Goal: Find contact information: Find contact information

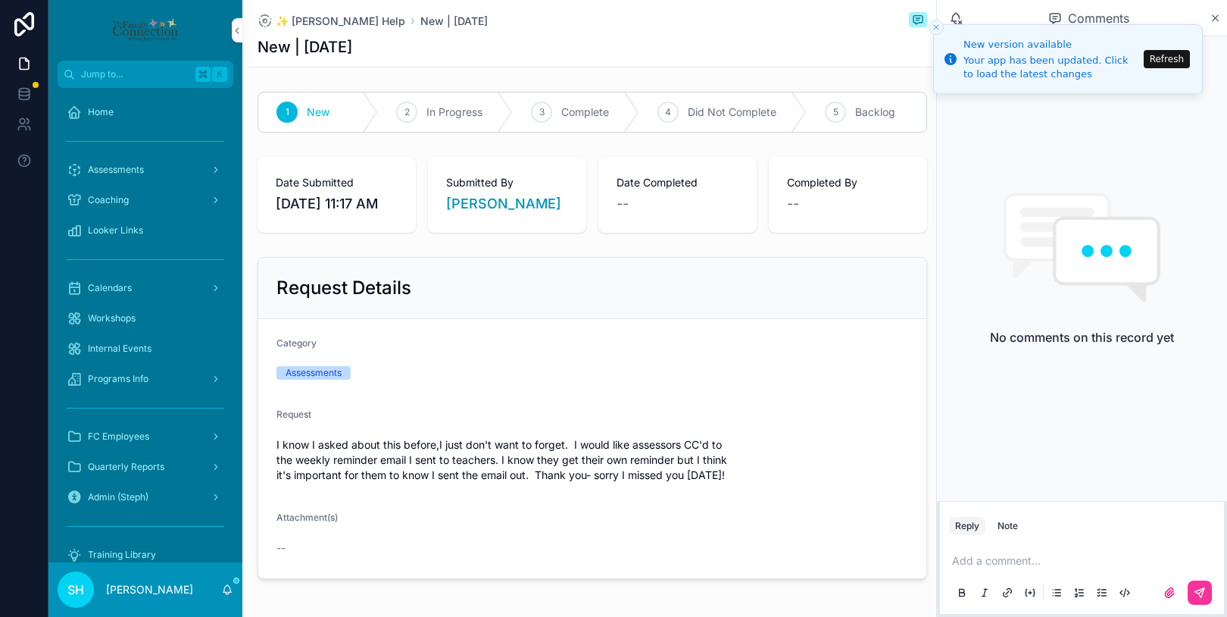
click at [1171, 59] on button "Refresh" at bounding box center [1167, 59] width 46 height 18
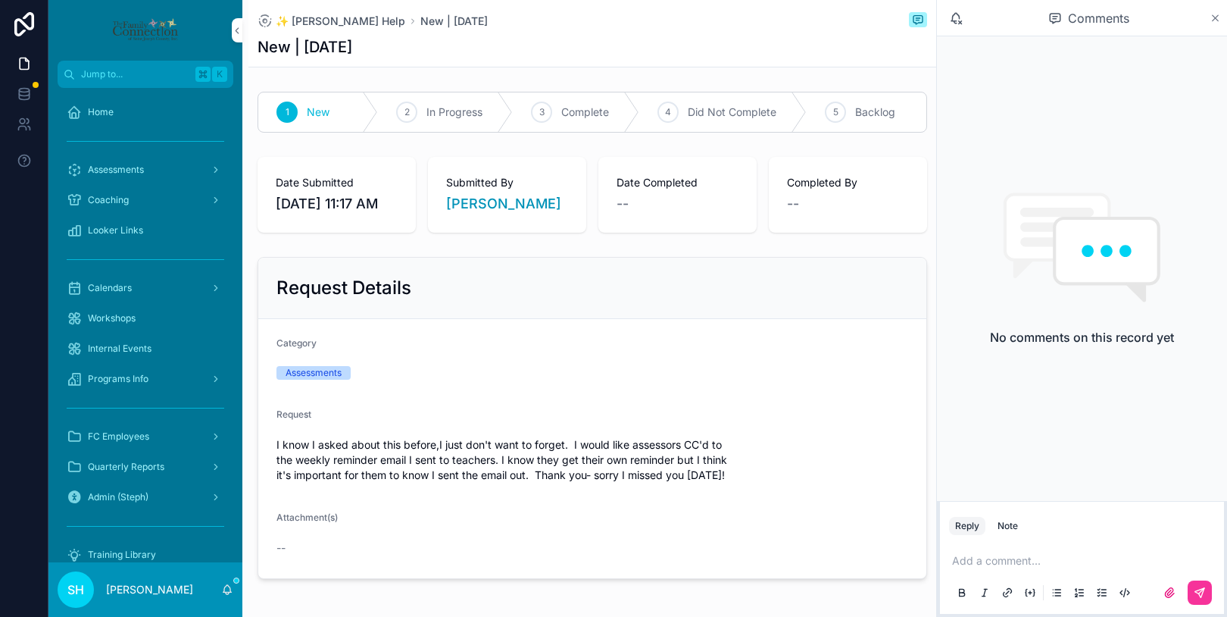
click at [1213, 17] on icon "scrollable content" at bounding box center [1215, 18] width 11 height 12
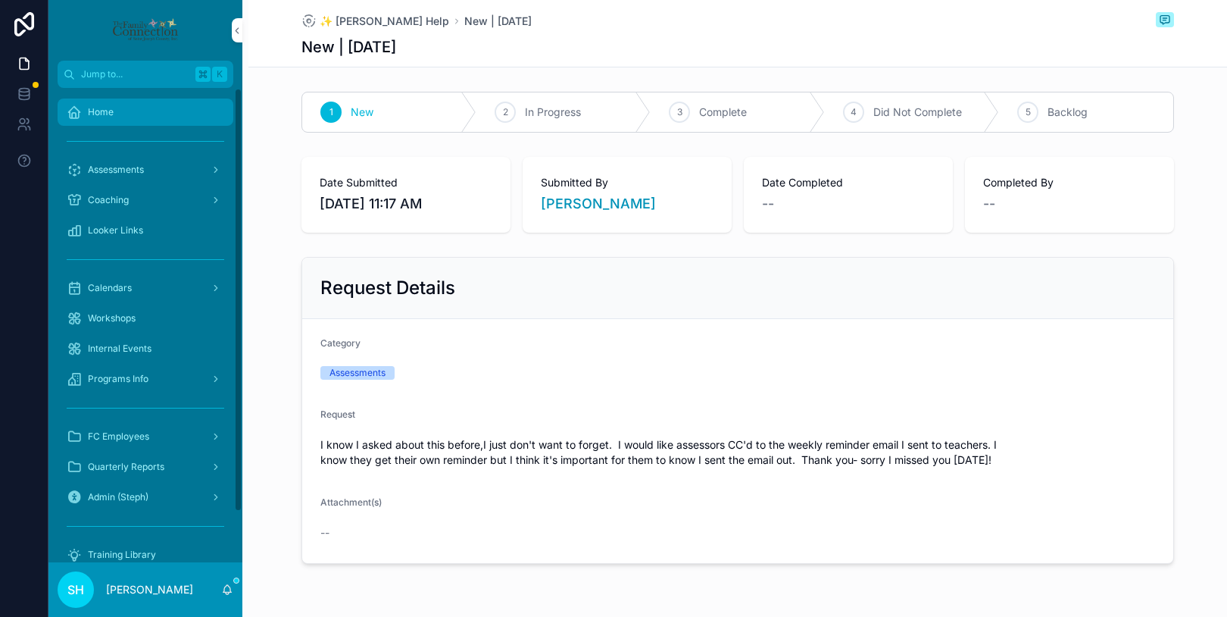
click at [118, 125] on link "Home" at bounding box center [146, 111] width 176 height 27
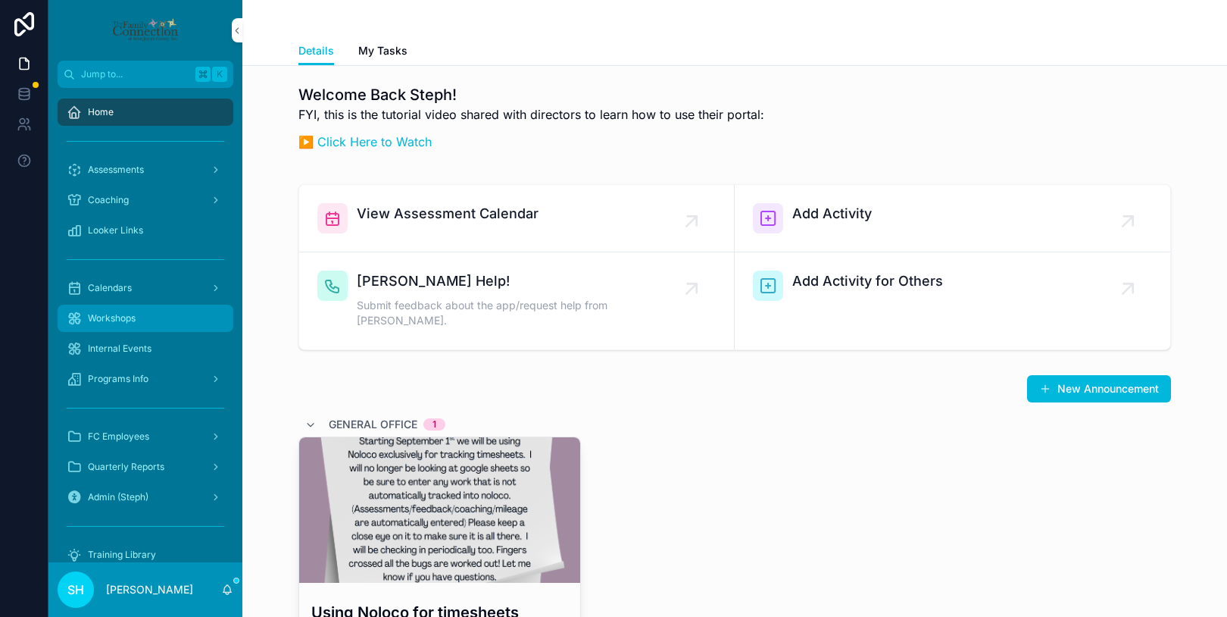
click at [120, 308] on div "Workshops" at bounding box center [146, 318] width 158 height 24
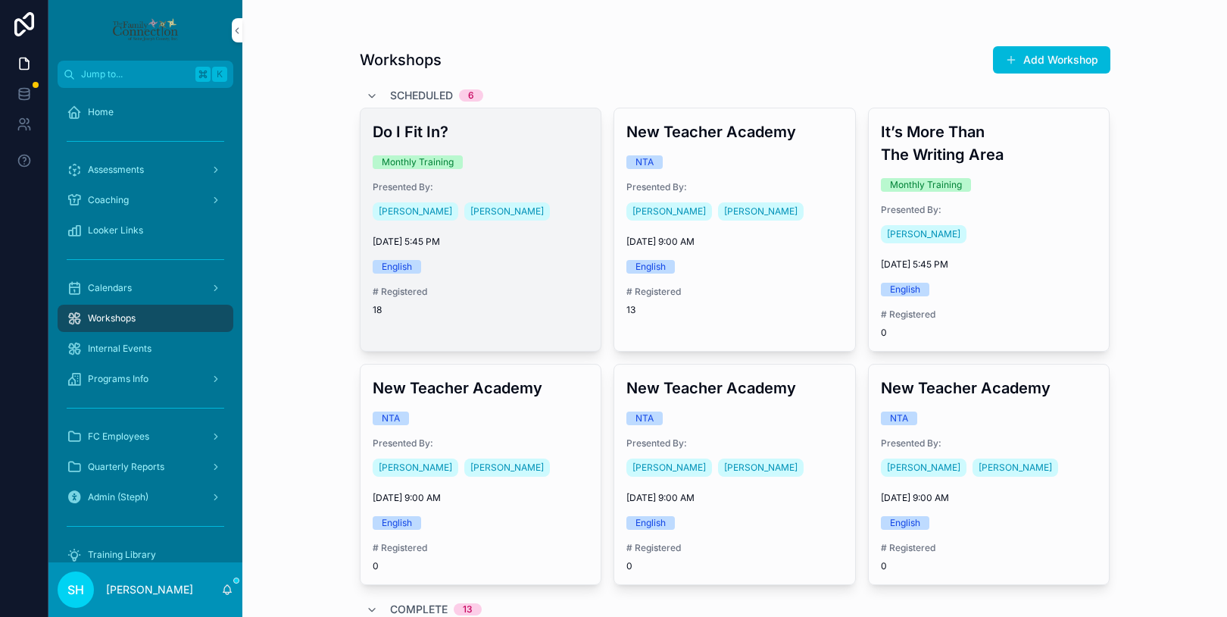
click at [549, 283] on div "Do I Fit In? Monthly Training Presented By: Lupe Leal Steph Hooks 10/8/2025 5:4…" at bounding box center [481, 218] width 241 height 220
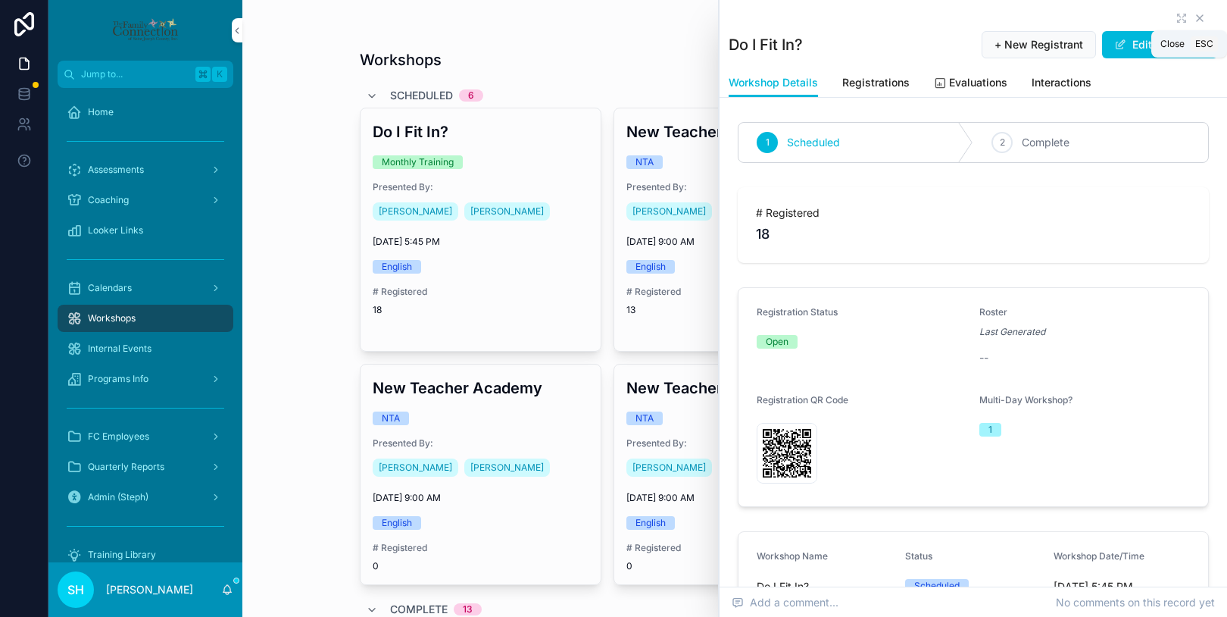
click at [1201, 15] on icon "scrollable content" at bounding box center [1200, 18] width 12 height 12
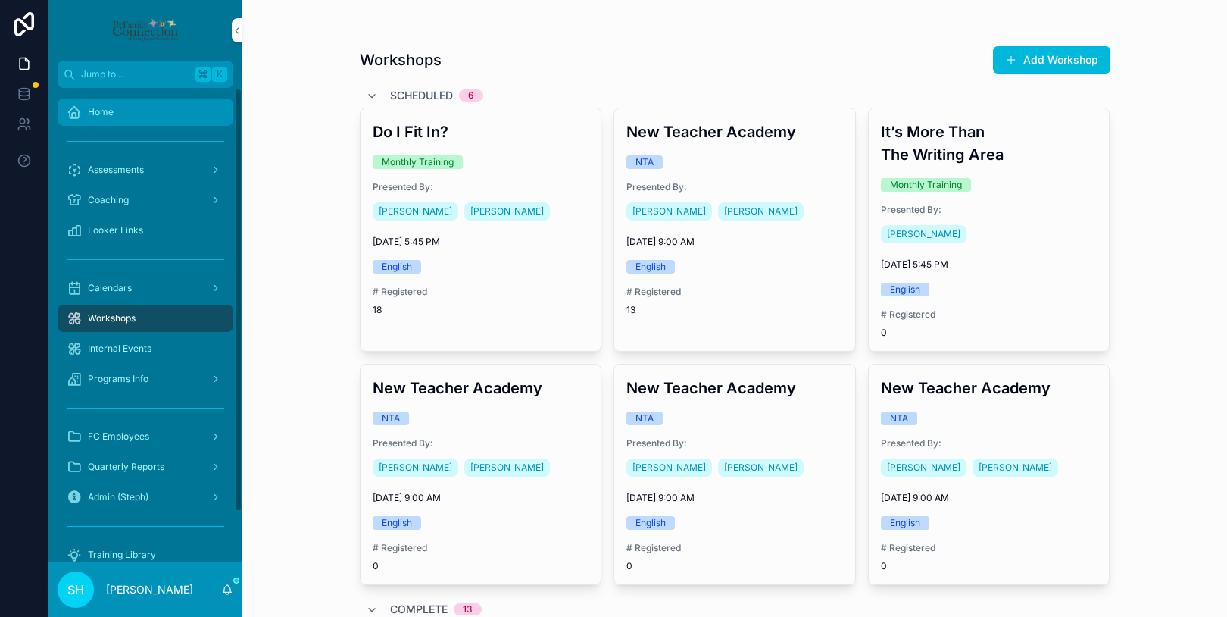
click at [98, 110] on span "Home" at bounding box center [101, 112] width 26 height 12
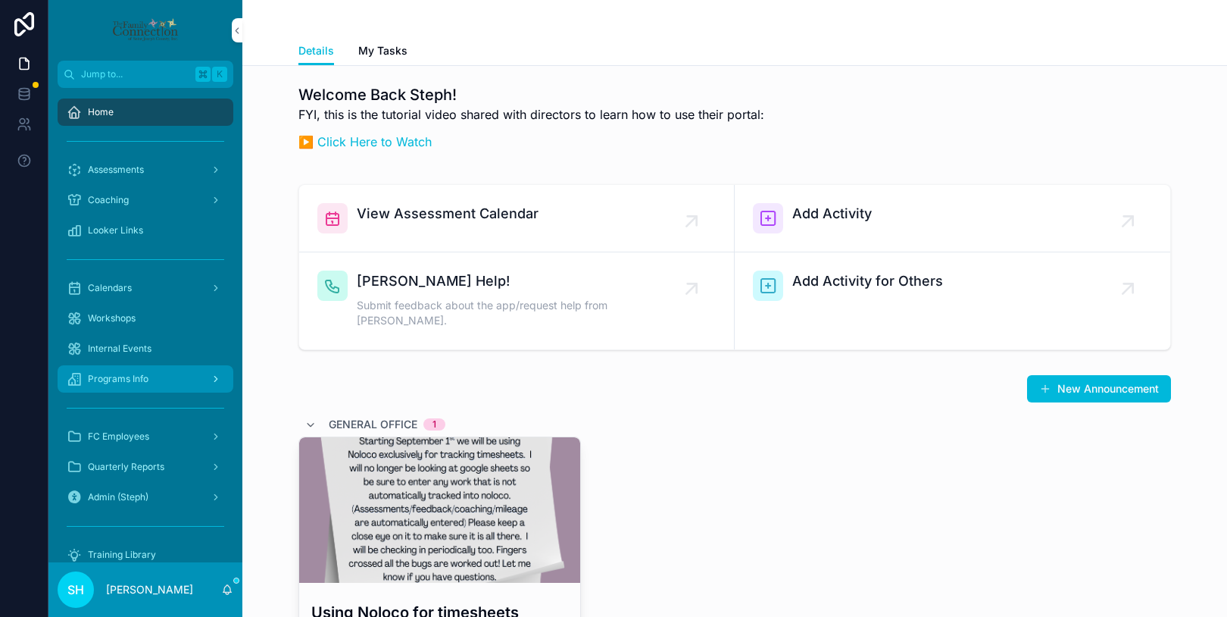
click at [125, 377] on span "Programs Info" at bounding box center [118, 379] width 61 height 12
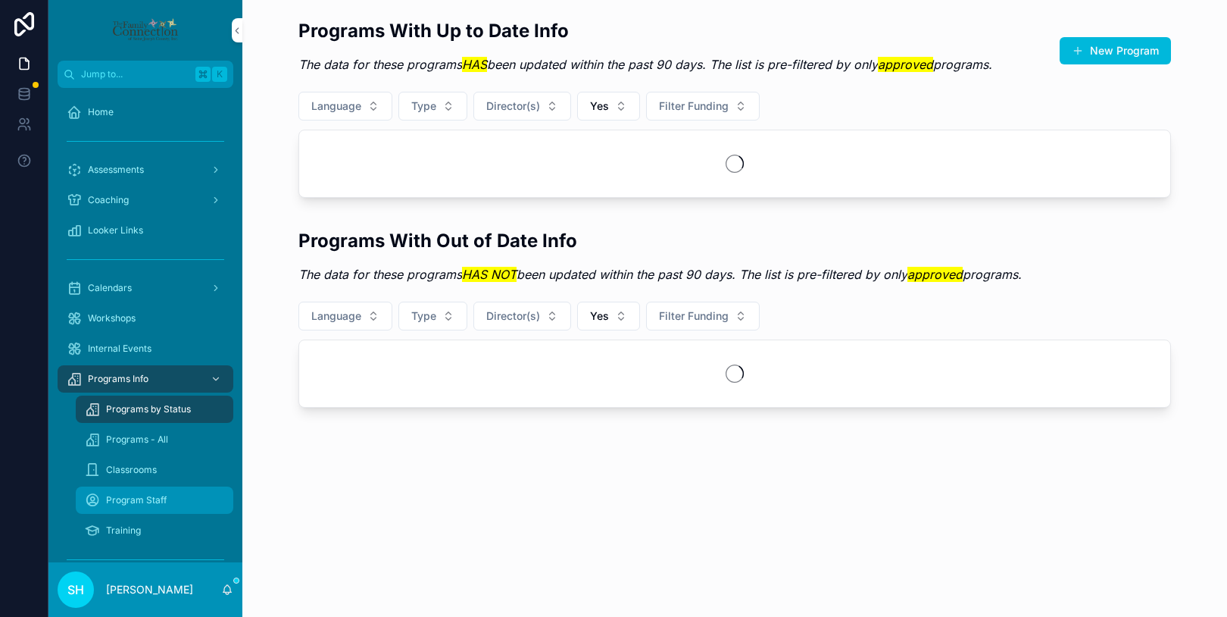
click at [134, 498] on span "Program Staff" at bounding box center [136, 500] width 61 height 12
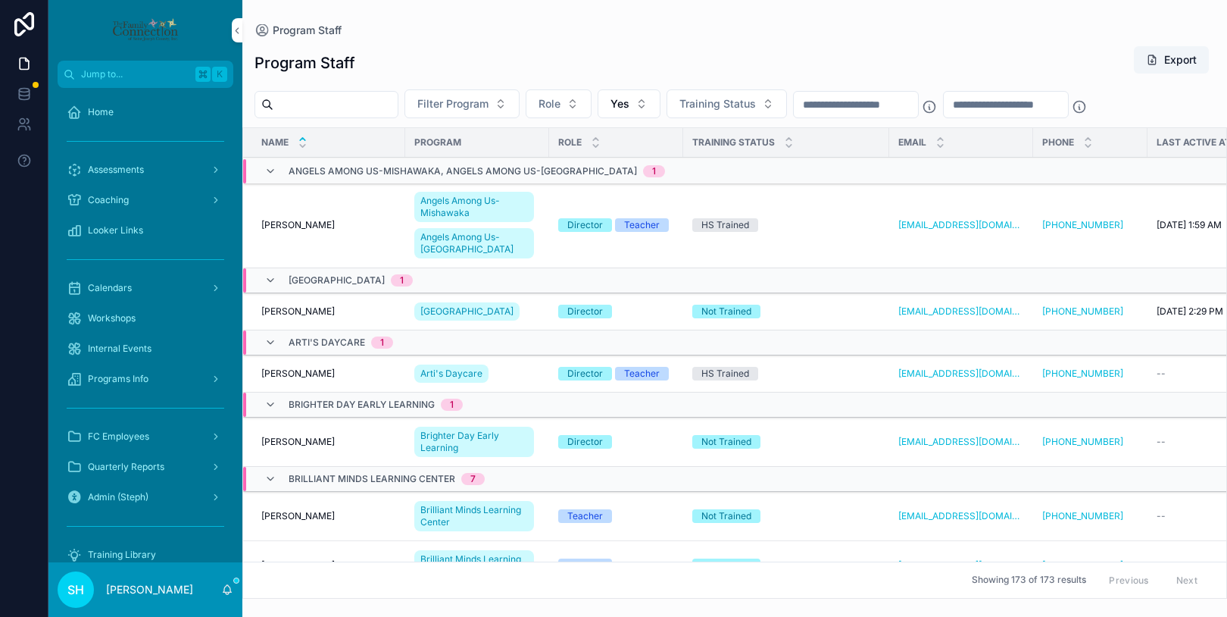
click at [341, 105] on input "scrollable content" at bounding box center [336, 104] width 124 height 21
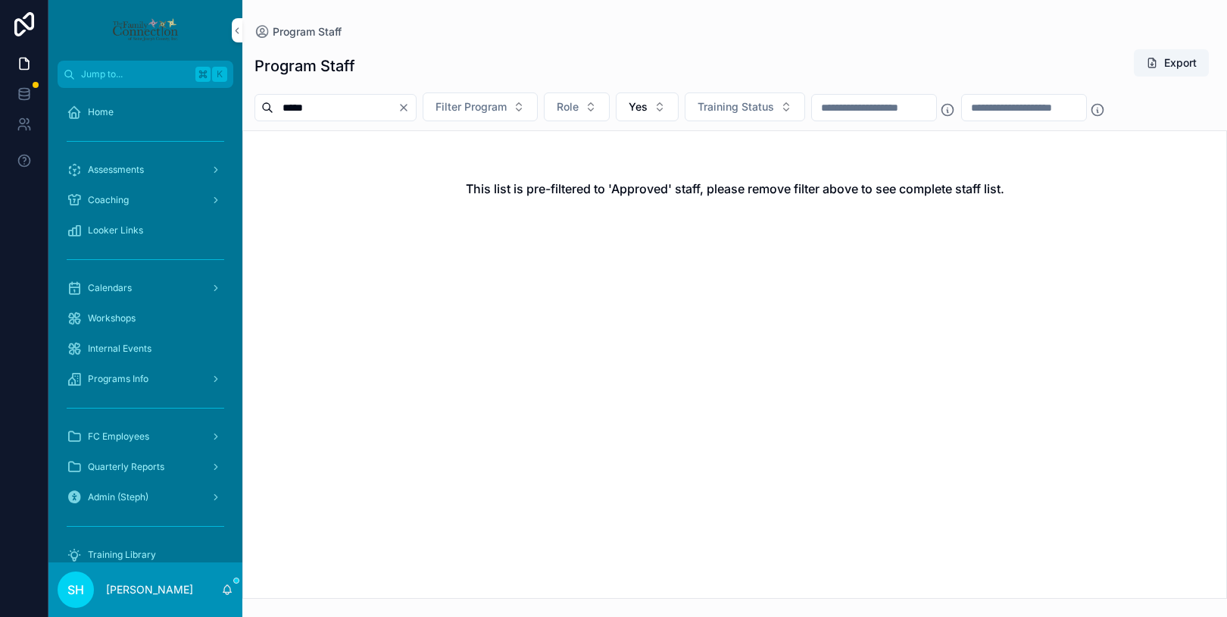
type input "*****"
click at [410, 102] on icon "Clear" at bounding box center [404, 108] width 12 height 12
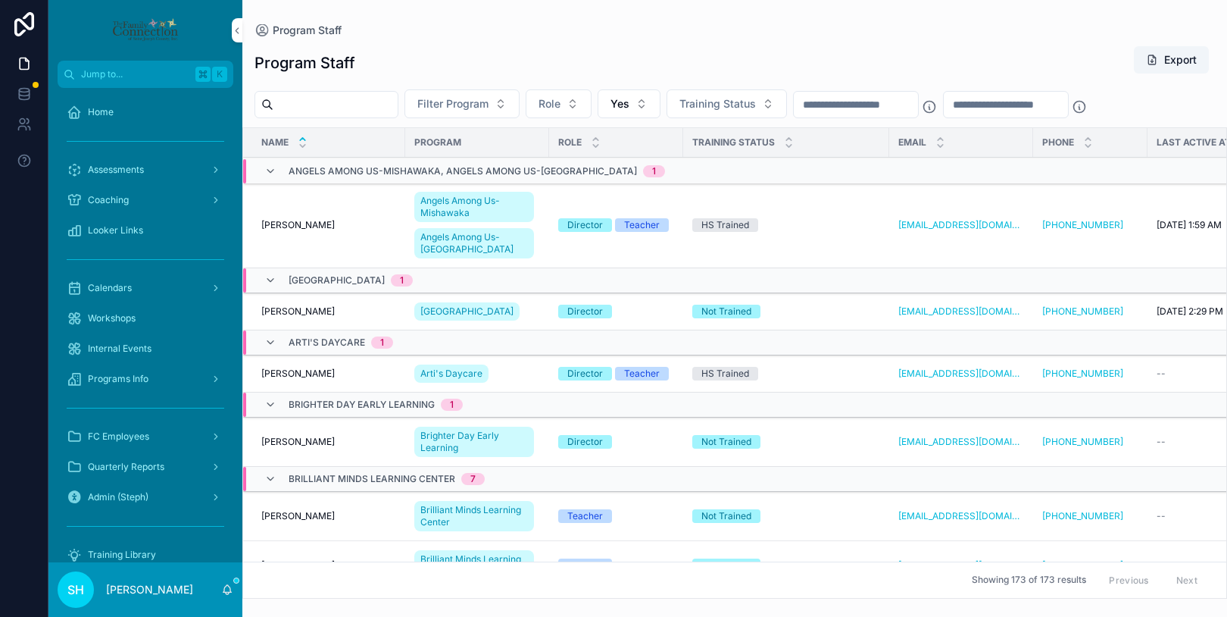
click at [1037, 105] on input "scrollable content" at bounding box center [1006, 104] width 124 height 21
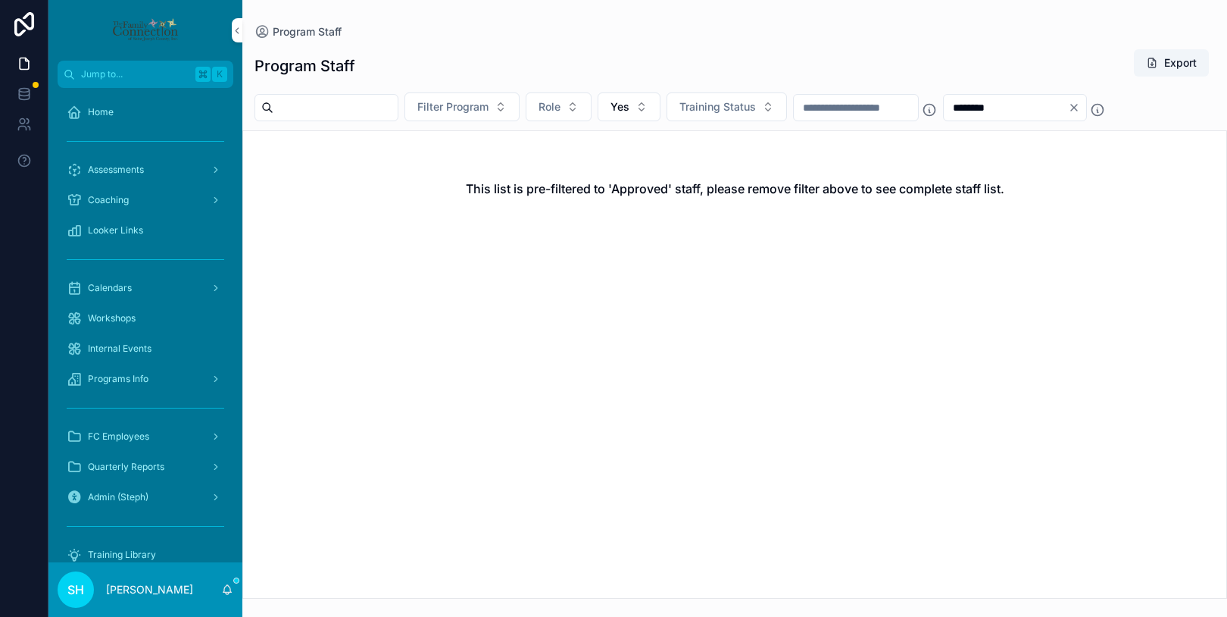
type input "********"
click at [1077, 107] on icon "Clear" at bounding box center [1074, 108] width 6 height 6
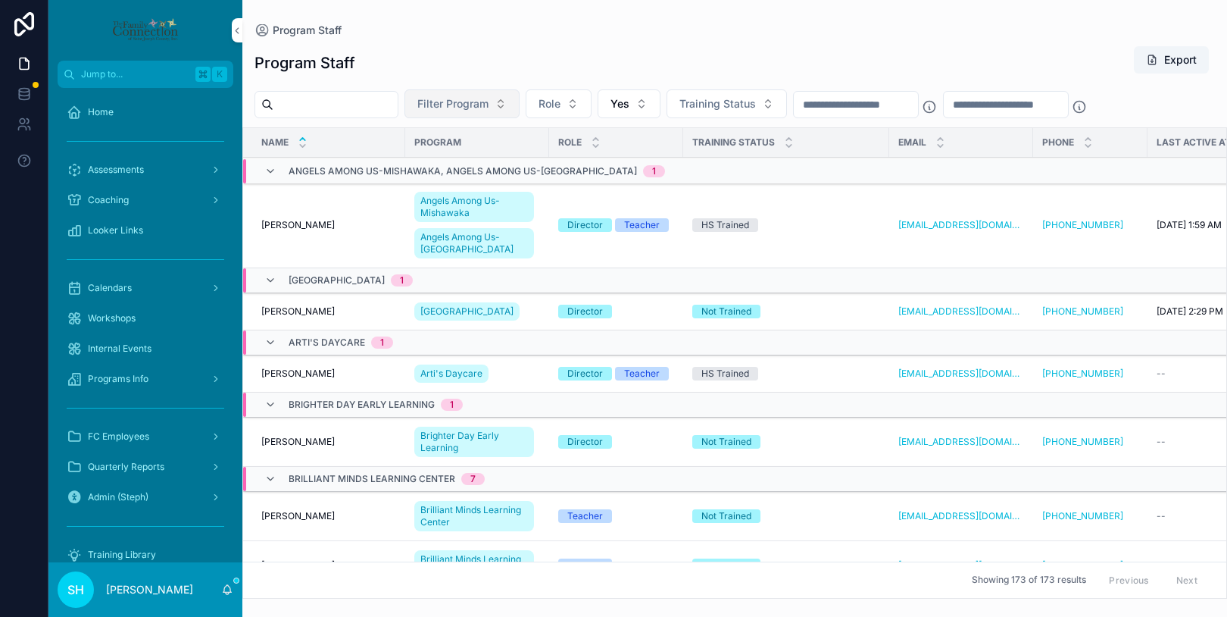
click at [518, 97] on button "Filter Program" at bounding box center [462, 103] width 115 height 29
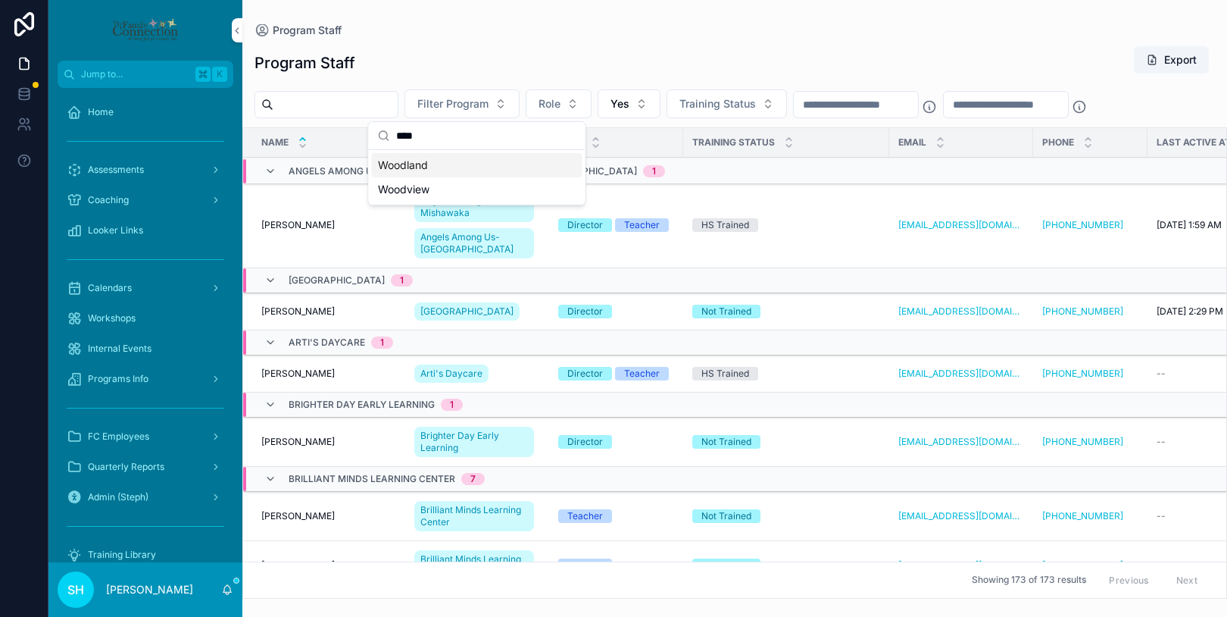
type input "****"
click at [428, 166] on div "Woodland" at bounding box center [477, 165] width 211 height 24
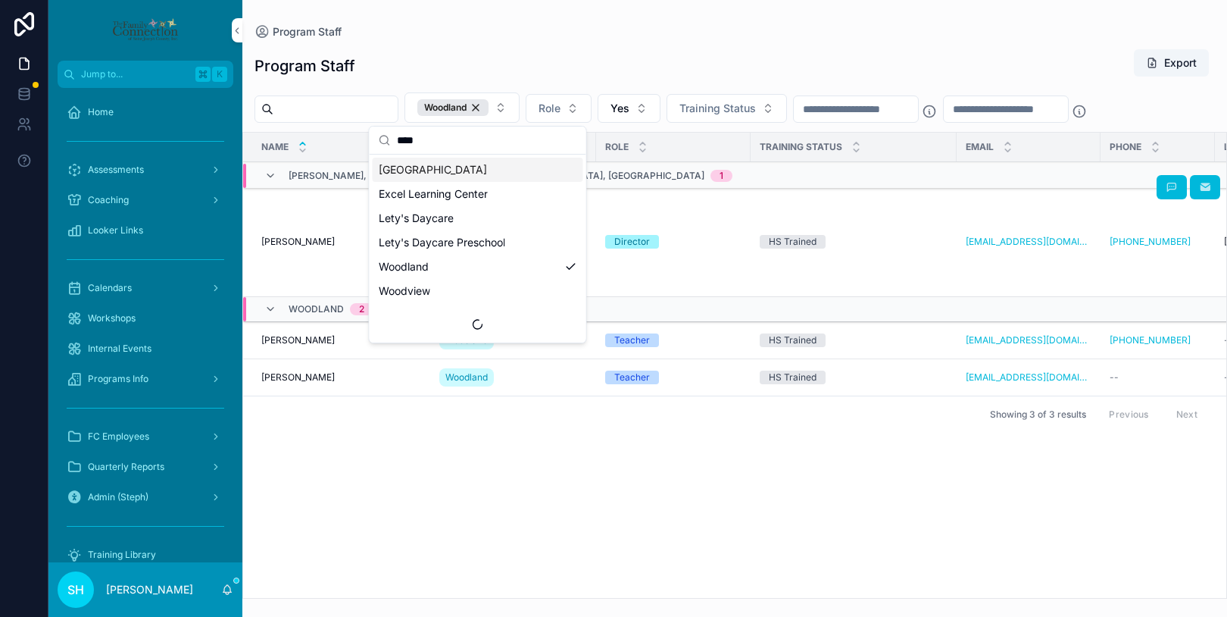
click at [751, 197] on td "HS Trained" at bounding box center [854, 242] width 206 height 110
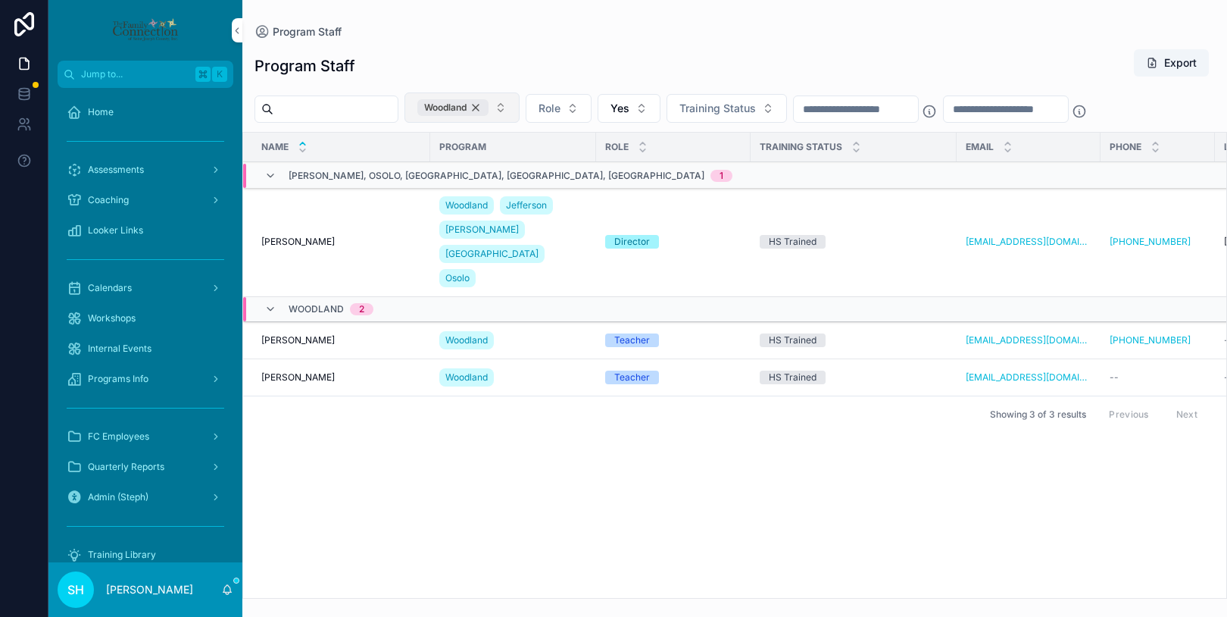
click at [489, 108] on div "Woodland" at bounding box center [452, 107] width 71 height 17
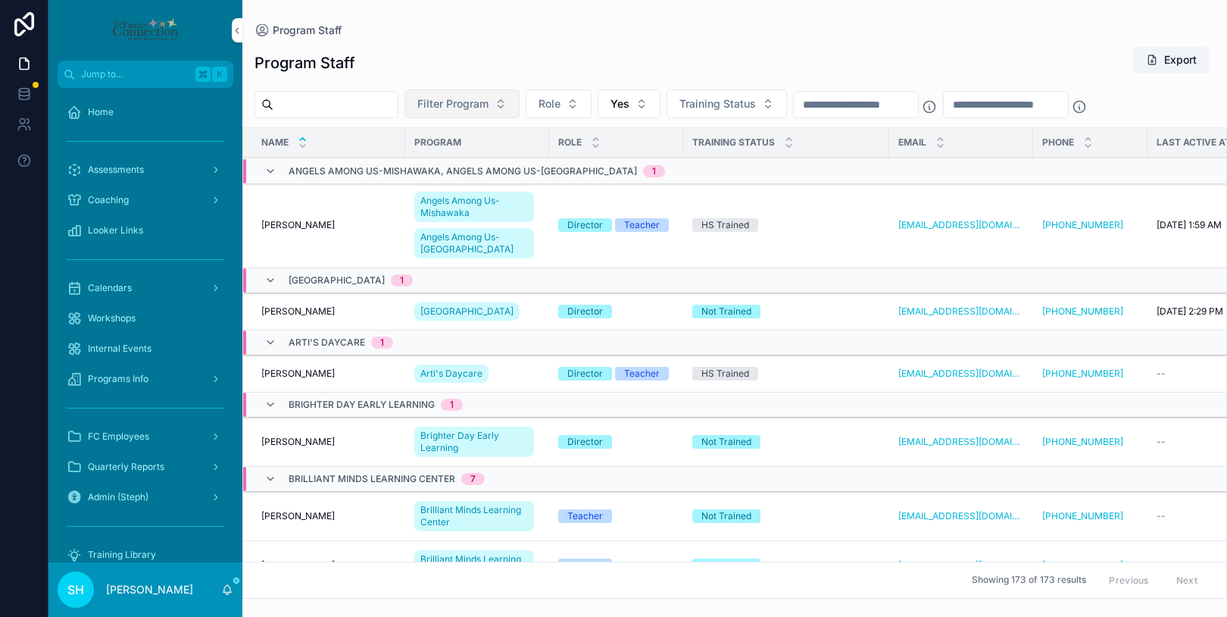
click at [486, 101] on span "Filter Program" at bounding box center [452, 103] width 71 height 15
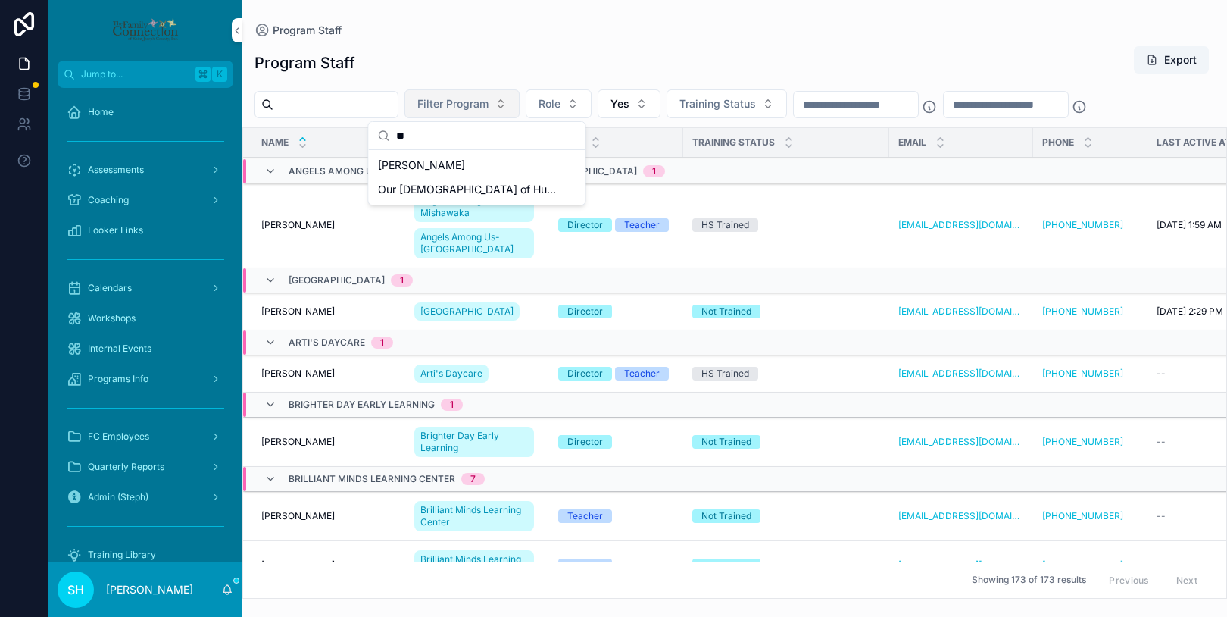
type input "*"
type input "****"
click at [438, 164] on span "Mary Feeser" at bounding box center [421, 165] width 87 height 15
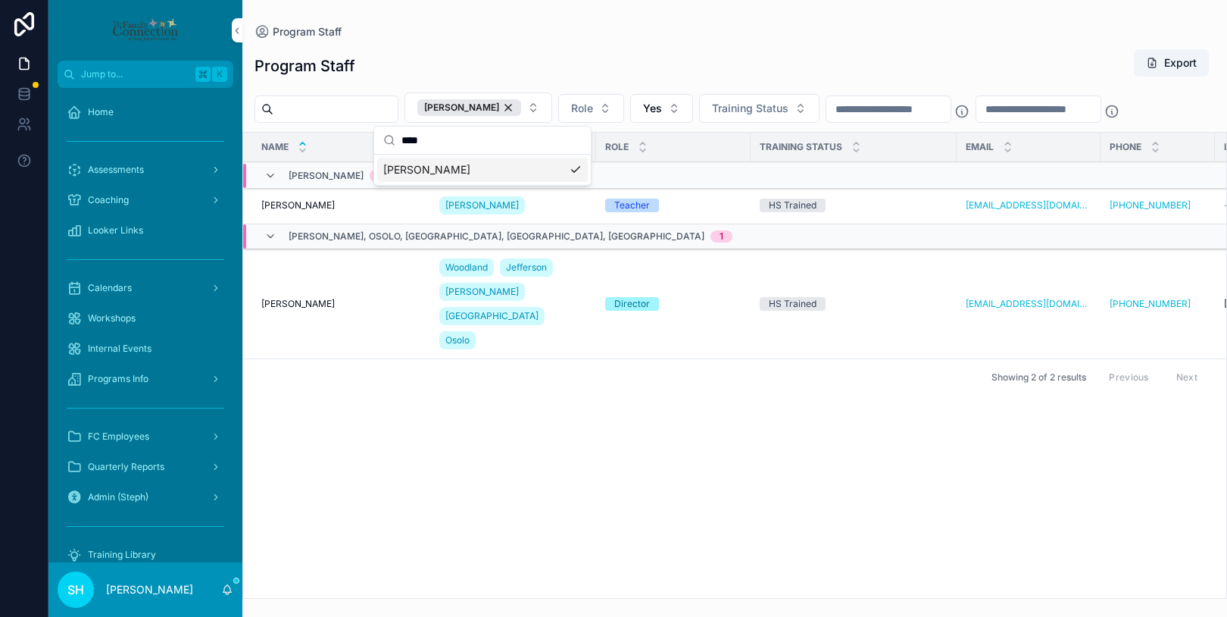
click at [517, 498] on div "Name Program Role Training Status Email Phone Last active at Portal Invite Date…" at bounding box center [734, 365] width 983 height 465
click at [331, 203] on span "Martha Villasenor" at bounding box center [297, 205] width 73 height 12
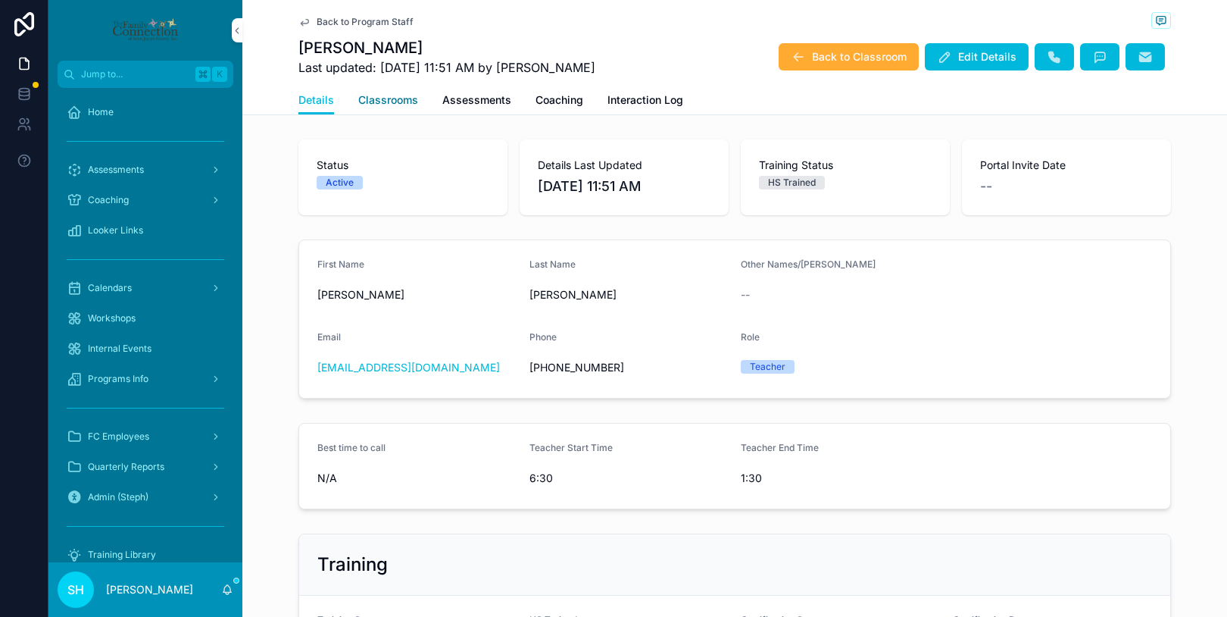
click at [399, 94] on span "Classrooms" at bounding box center [388, 99] width 60 height 15
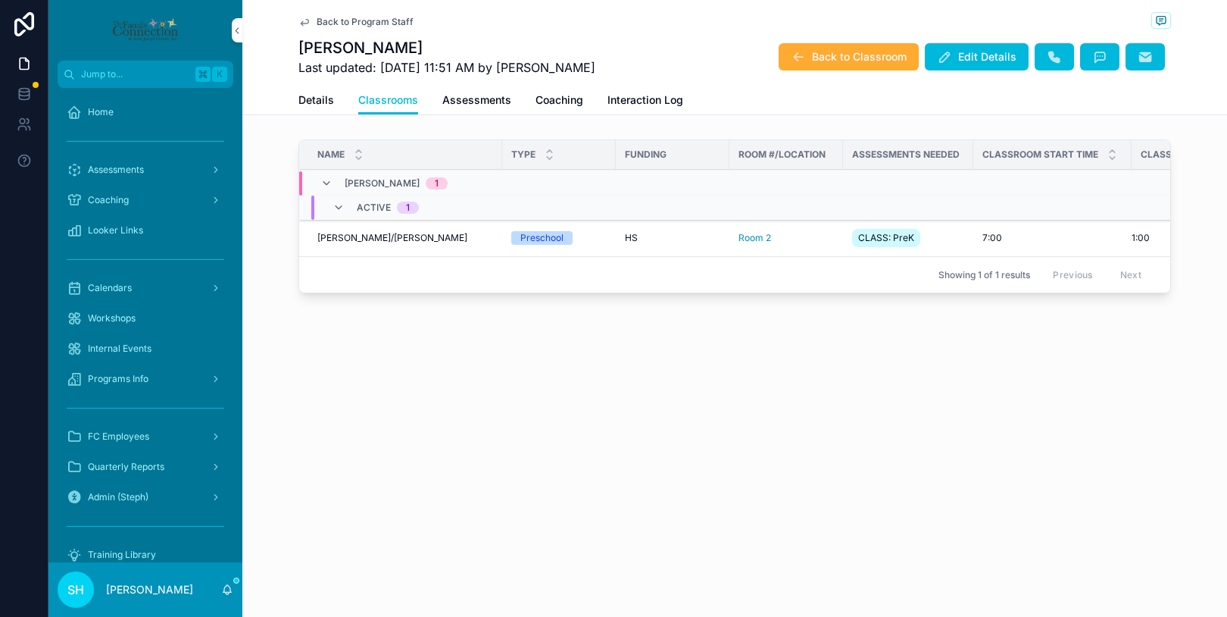
click at [407, 240] on span "Martha Villasenor/Alexandra Sesmas" at bounding box center [392, 238] width 150 height 12
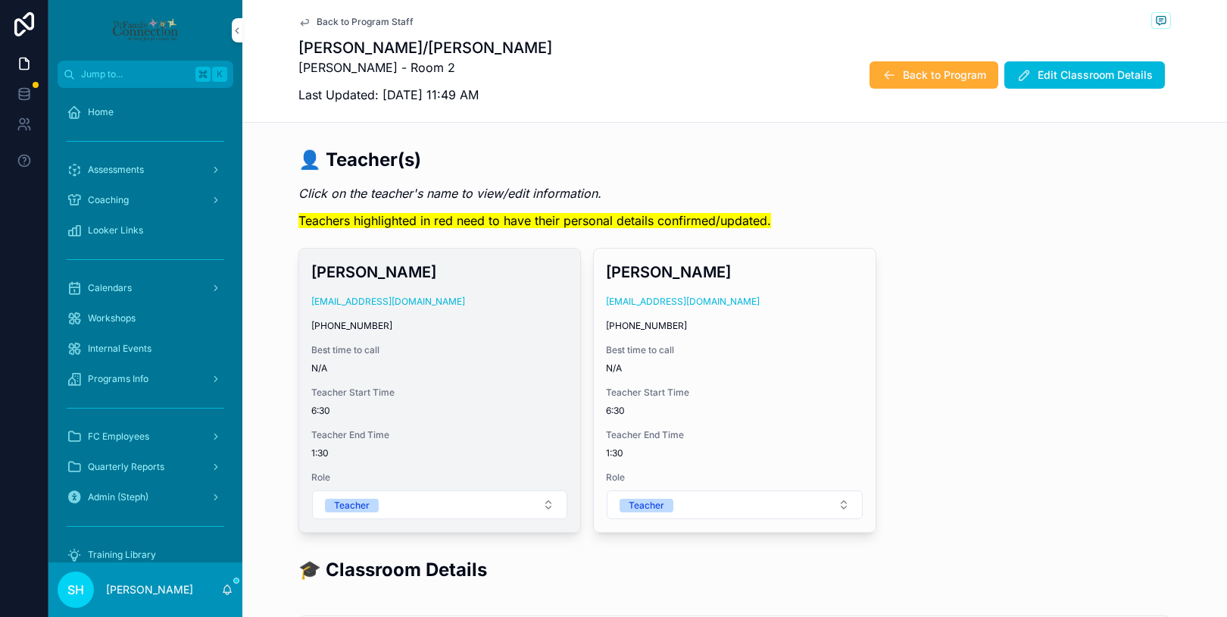
click at [545, 326] on span "(574) 262-5587" at bounding box center [439, 326] width 257 height 12
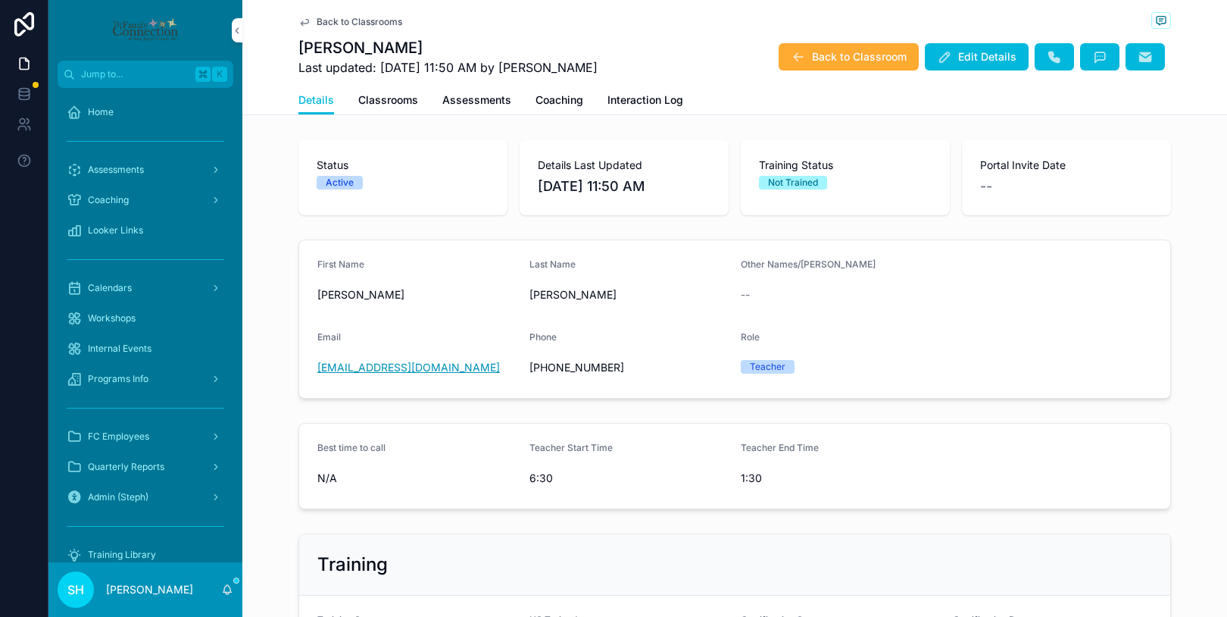
click at [446, 367] on link "asesmas@headstartesj.com" at bounding box center [408, 367] width 183 height 15
click at [980, 52] on span "Edit Details" at bounding box center [987, 56] width 58 height 15
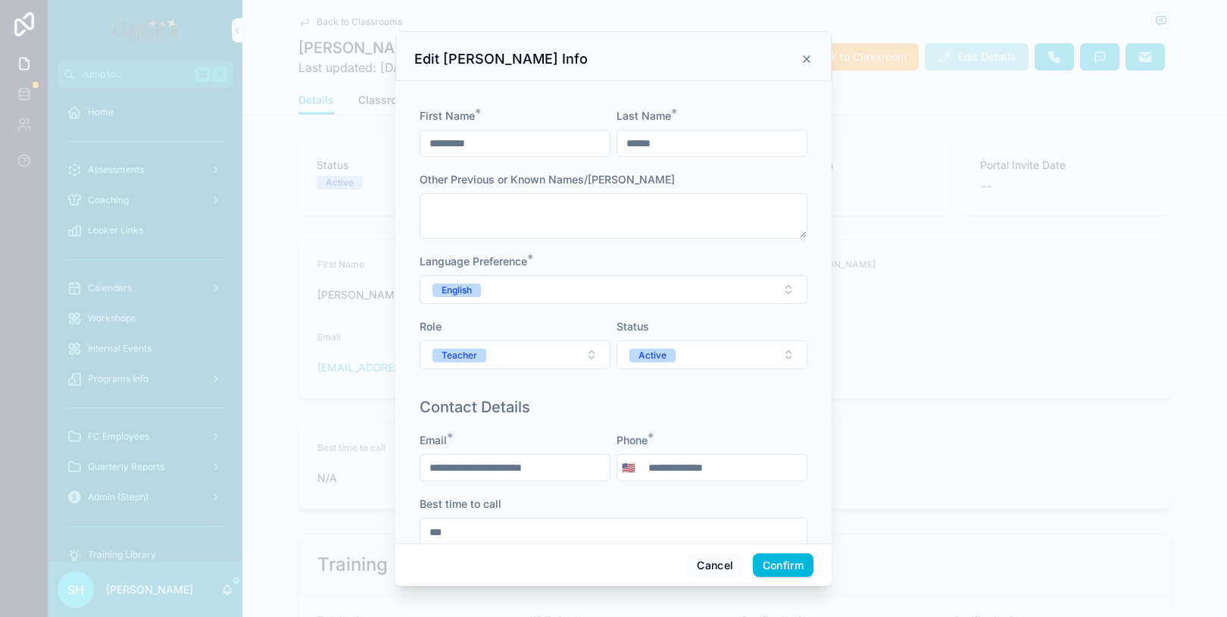
drag, startPoint x: 474, startPoint y: 471, endPoint x: 420, endPoint y: 468, distance: 54.6
click at [421, 468] on input "**********" at bounding box center [515, 467] width 189 height 21
type input "**********"
click at [791, 564] on button "Confirm" at bounding box center [783, 565] width 61 height 24
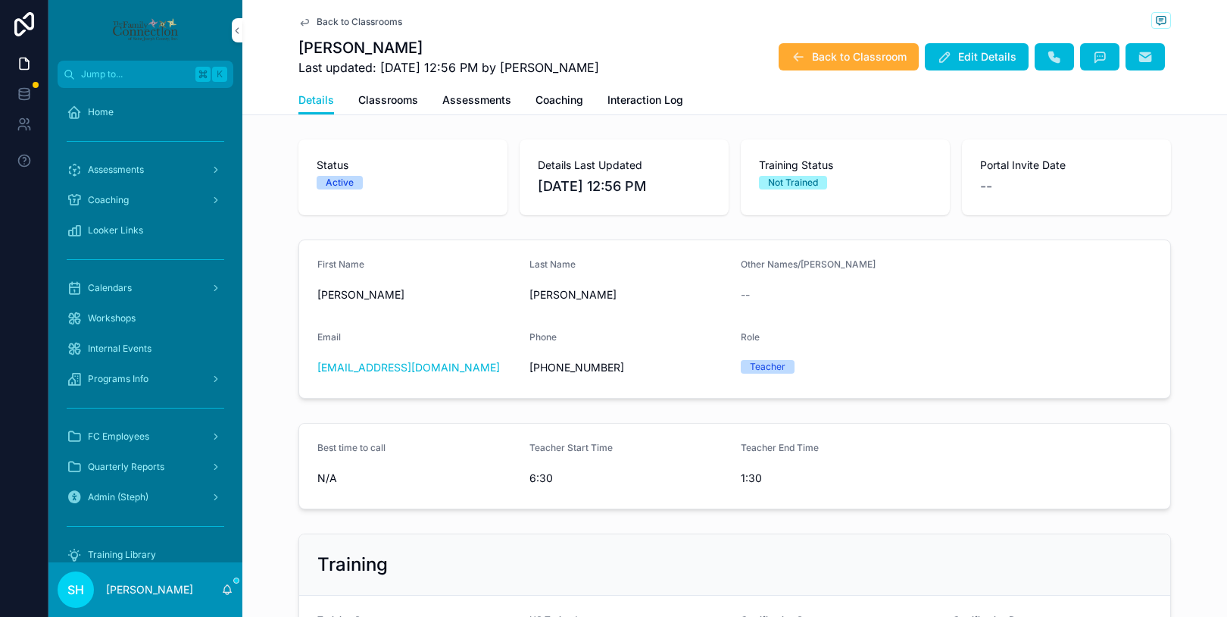
click at [329, 17] on span "Back to Classrooms" at bounding box center [360, 22] width 86 height 12
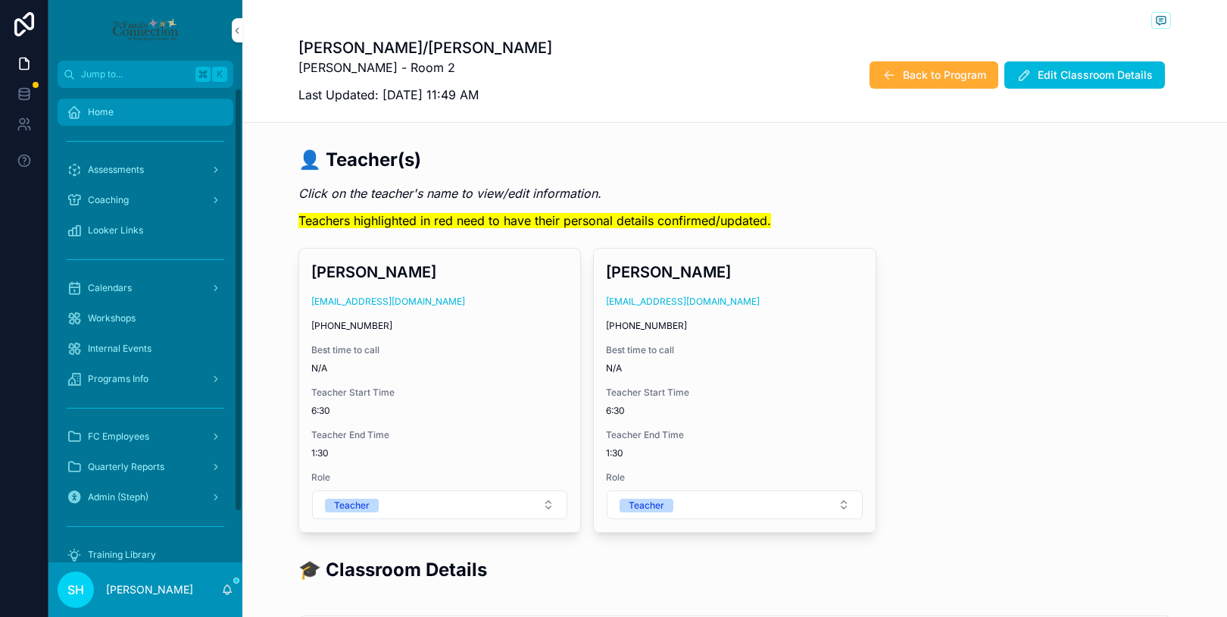
click at [103, 120] on div "Home" at bounding box center [146, 112] width 158 height 24
